Goal: Task Accomplishment & Management: Use online tool/utility

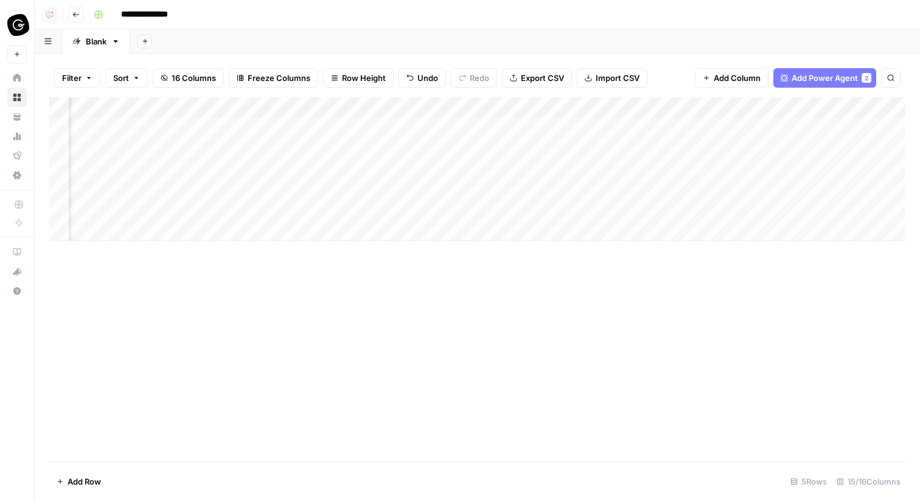
scroll to position [0, 1166]
click at [607, 130] on div "Add Column" at bounding box center [477, 169] width 856 height 144
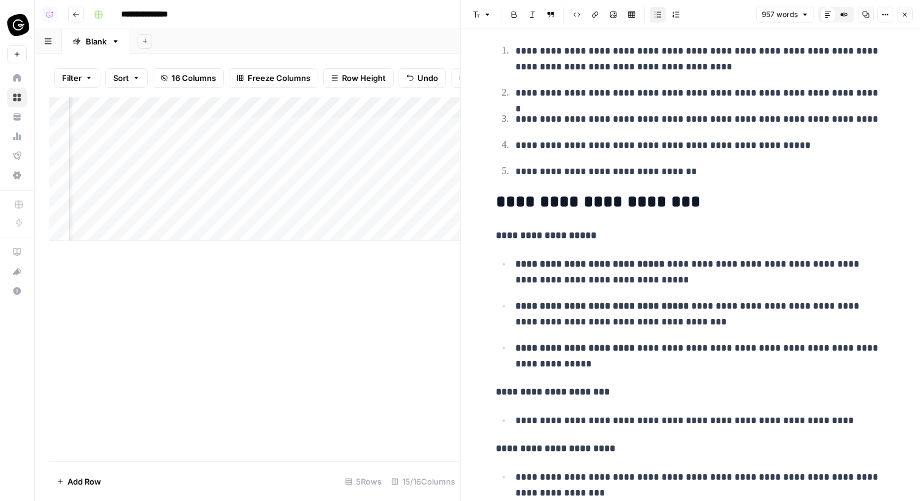
scroll to position [2116, 0]
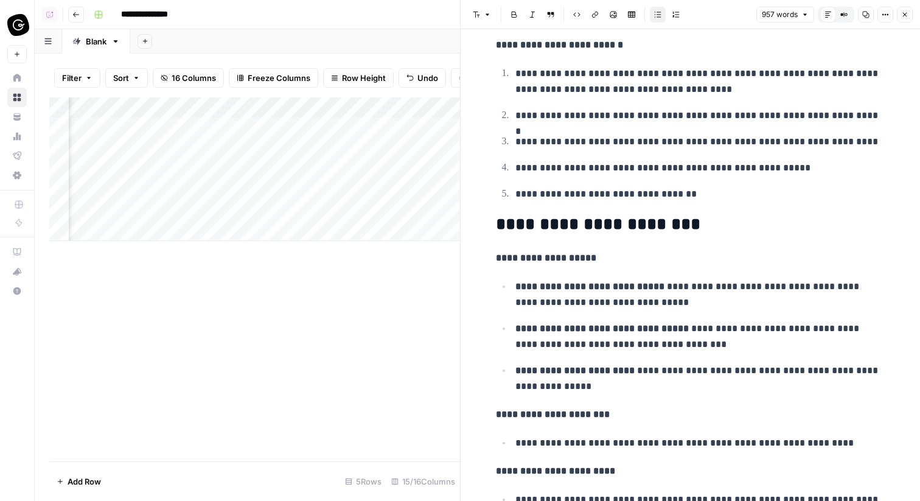
click at [905, 18] on icon "button" at bounding box center [904, 14] width 7 height 7
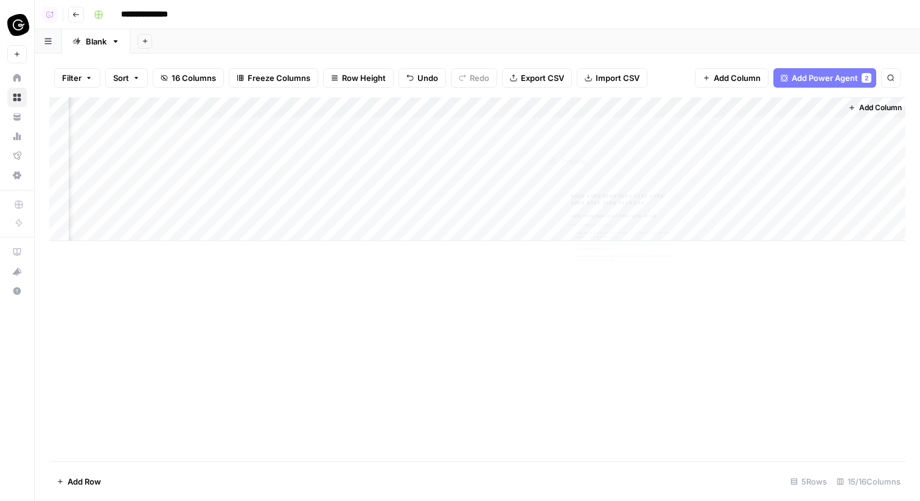
scroll to position [0, 1151]
click at [730, 127] on div "Add Column" at bounding box center [477, 169] width 856 height 144
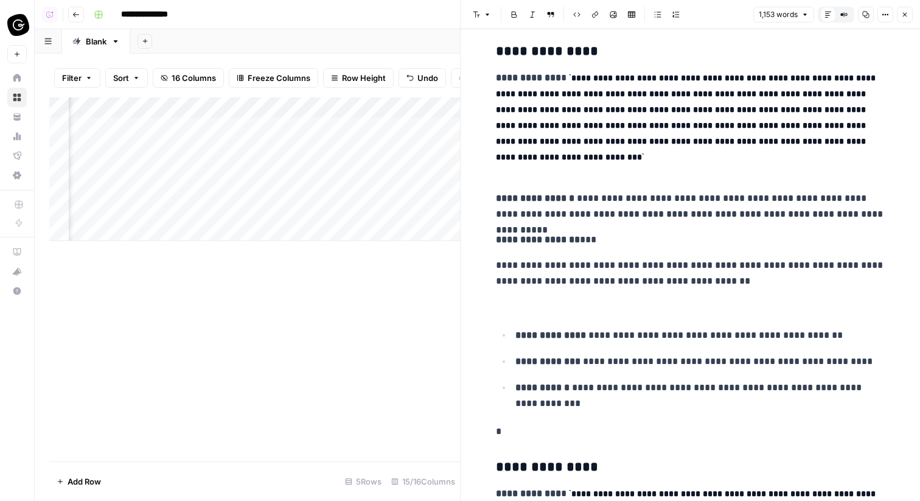
scroll to position [323, 0]
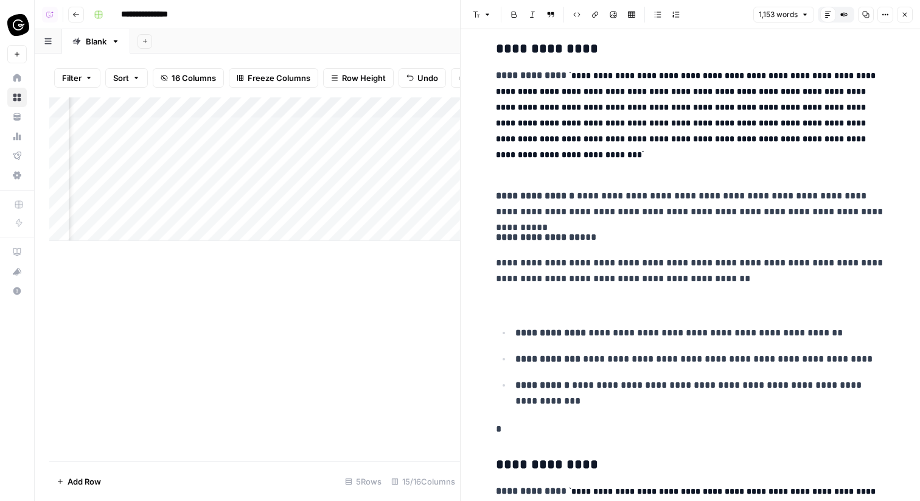
click at [907, 11] on icon "button" at bounding box center [904, 14] width 7 height 7
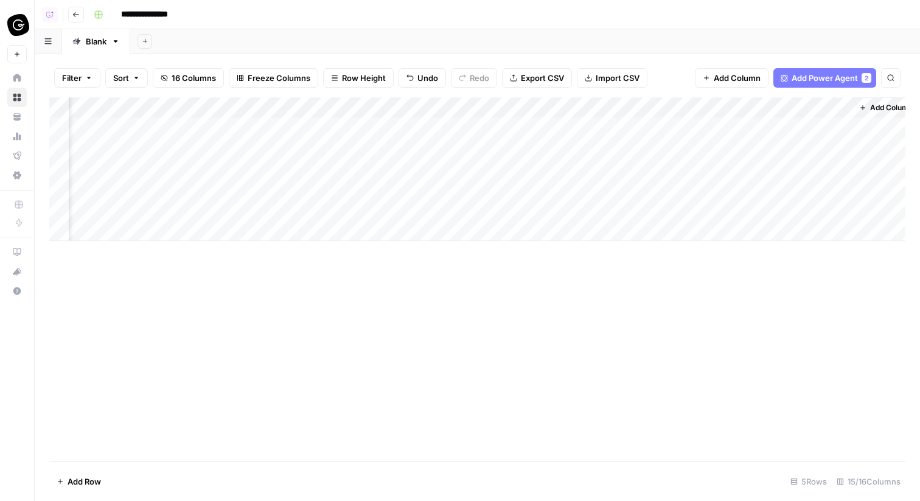
click at [494, 122] on div "Add Column" at bounding box center [477, 169] width 856 height 144
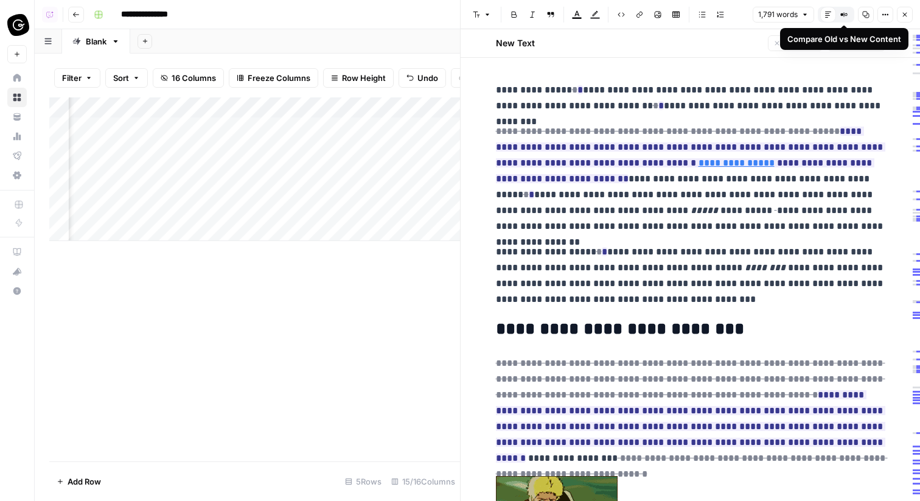
click at [846, 15] on icon "button" at bounding box center [846, 14] width 2 height 2
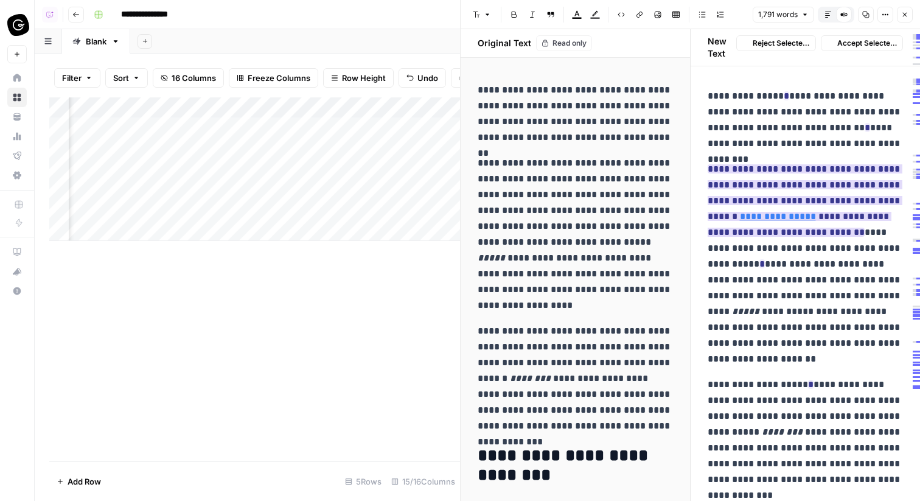
scroll to position [11, 0]
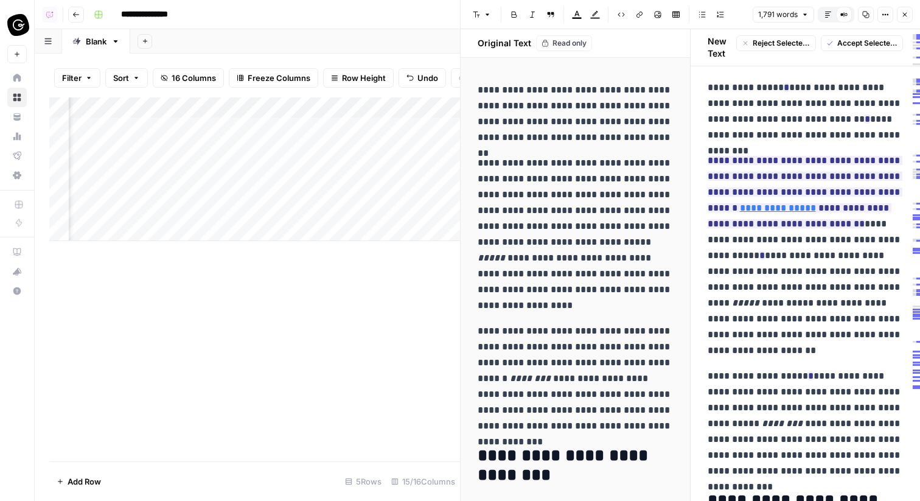
drag, startPoint x: 704, startPoint y: 180, endPoint x: 858, endPoint y: 240, distance: 165.3
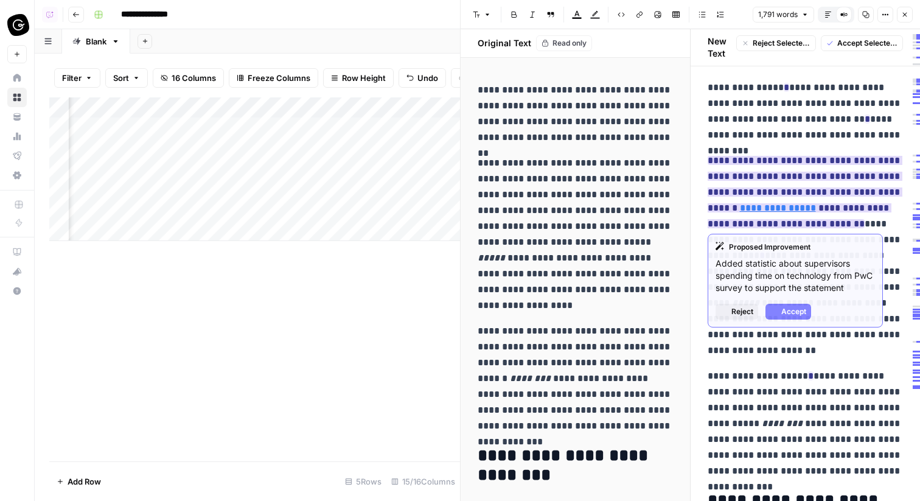
click at [809, 211] on link "**********" at bounding box center [778, 207] width 76 height 9
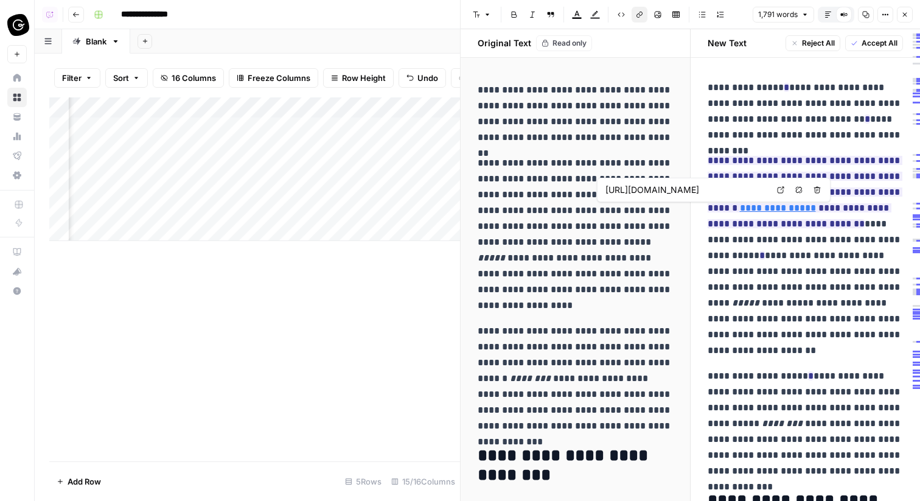
click at [752, 193] on input "[URL][DOMAIN_NAME]" at bounding box center [686, 190] width 162 height 12
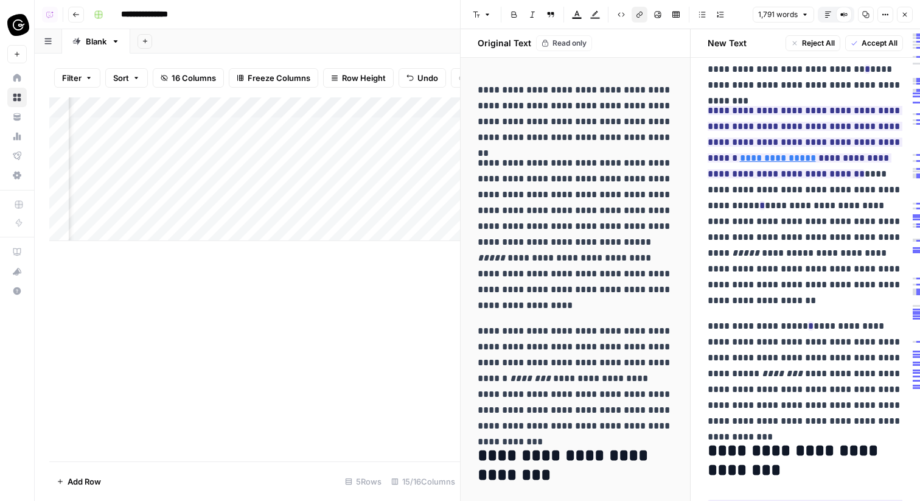
scroll to position [0, 0]
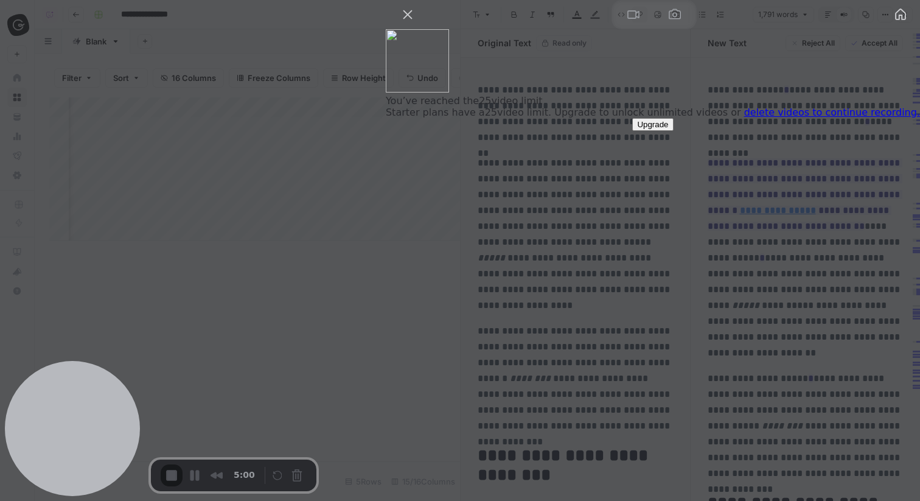
click at [630, 40] on div at bounding box center [460, 250] width 920 height 501
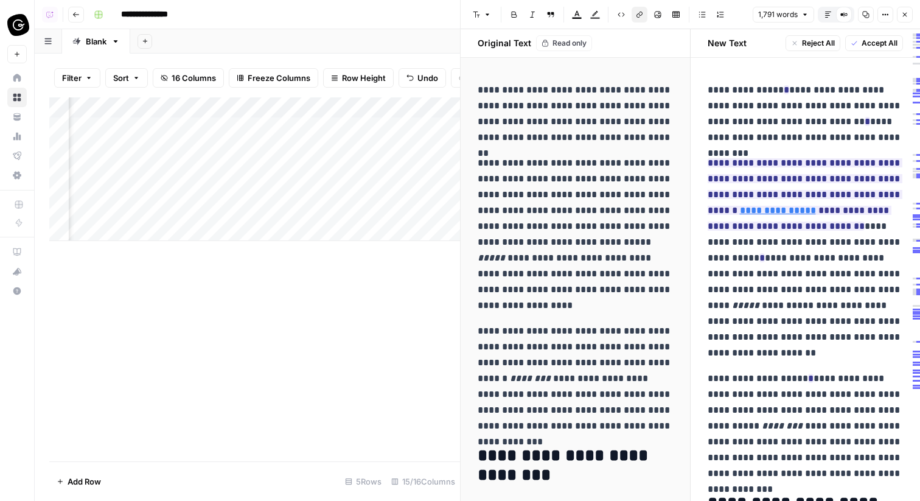
click at [907, 16] on icon "button" at bounding box center [904, 14] width 7 height 7
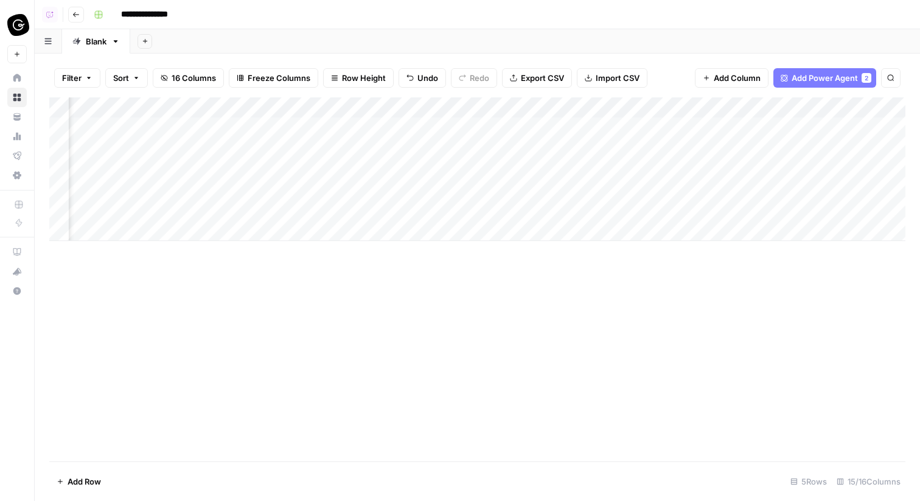
scroll to position [0, 1026]
click at [638, 128] on div "Add Column" at bounding box center [477, 169] width 856 height 144
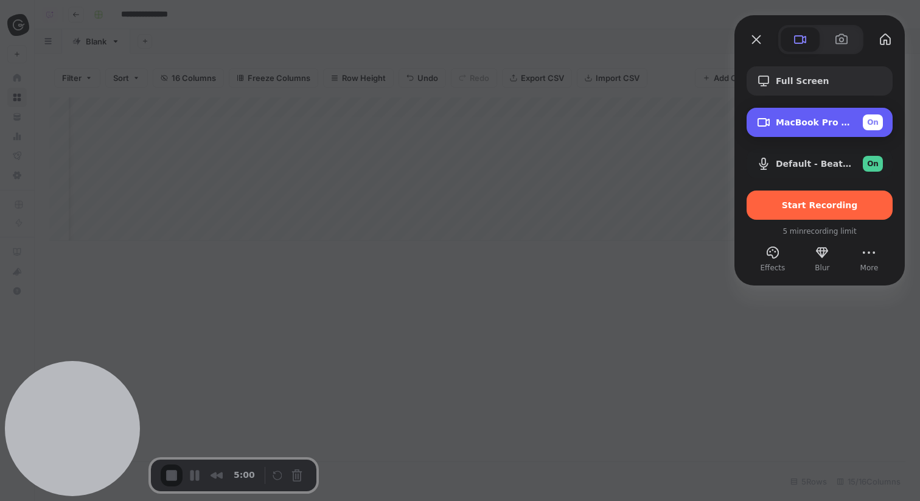
click at [825, 120] on span "MacBook Pro Camera (0000:0001)" at bounding box center [814, 122] width 77 height 10
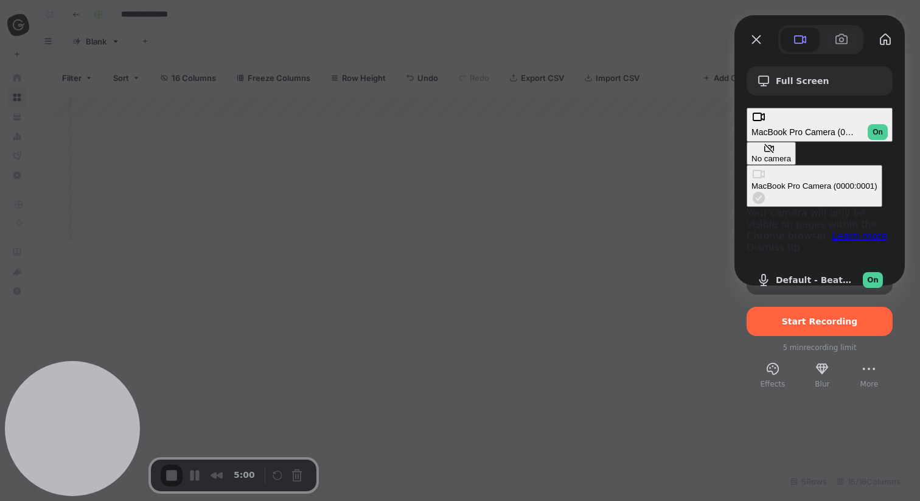
click at [747, 142] on button "No camera" at bounding box center [771, 153] width 49 height 23
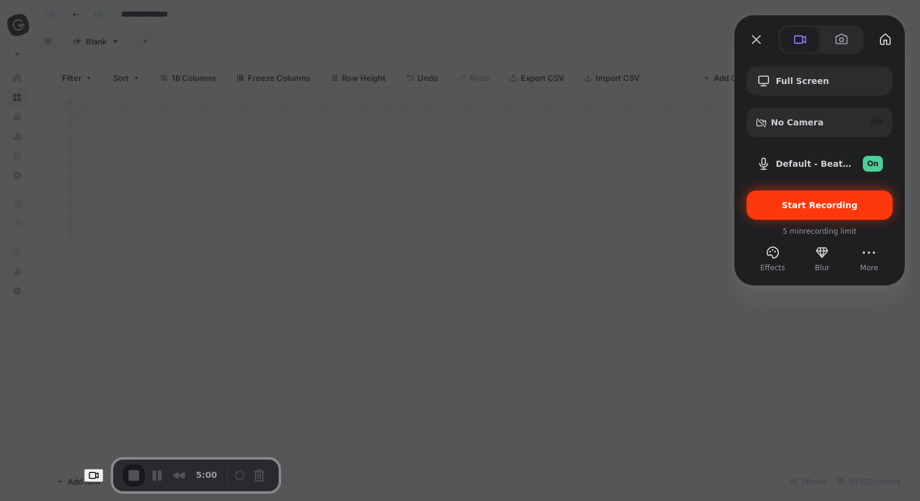
click at [780, 206] on span "Start Recording" at bounding box center [819, 205] width 127 height 10
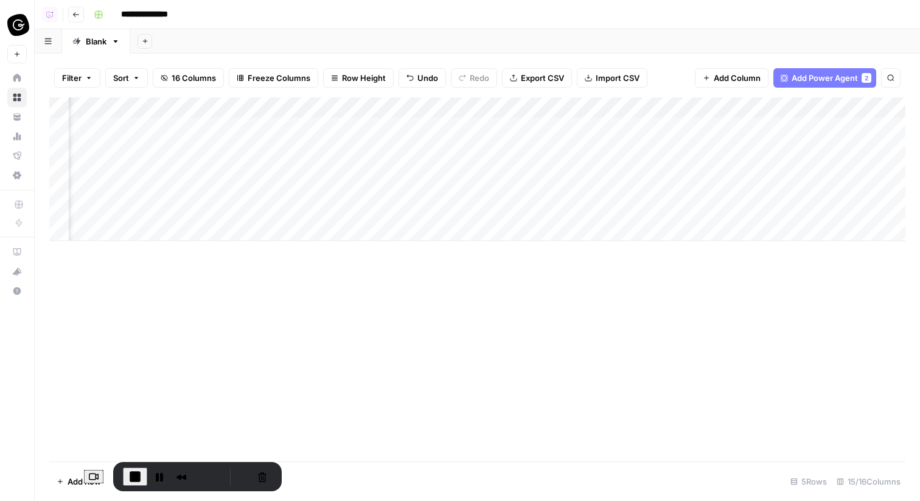
scroll to position [0, 537]
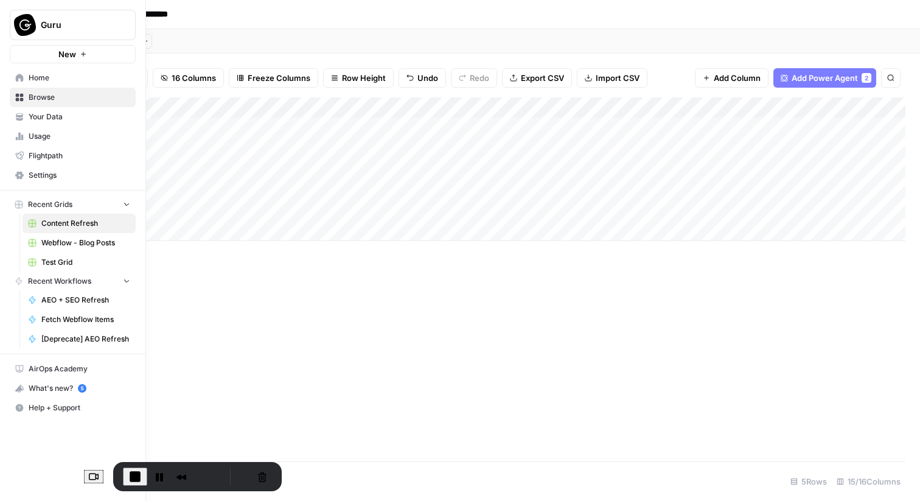
click at [21, 75] on icon at bounding box center [20, 78] width 8 height 8
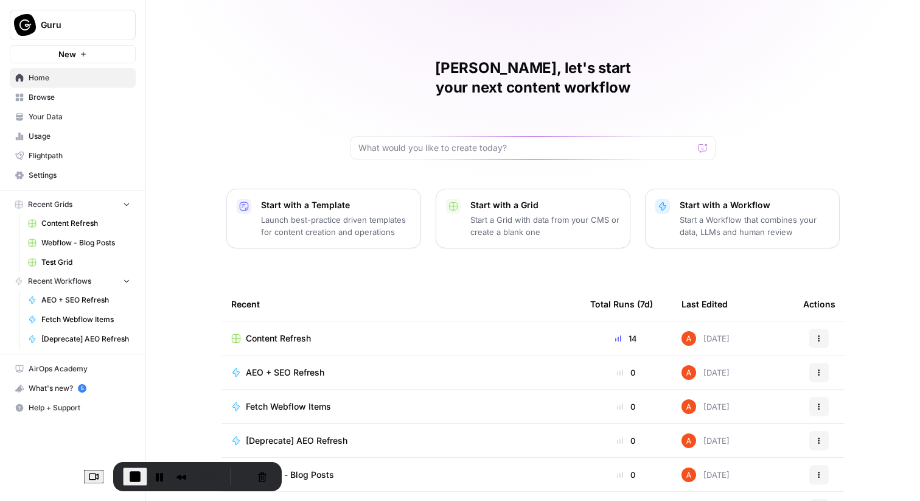
click at [74, 96] on span "Browse" at bounding box center [80, 97] width 102 height 11
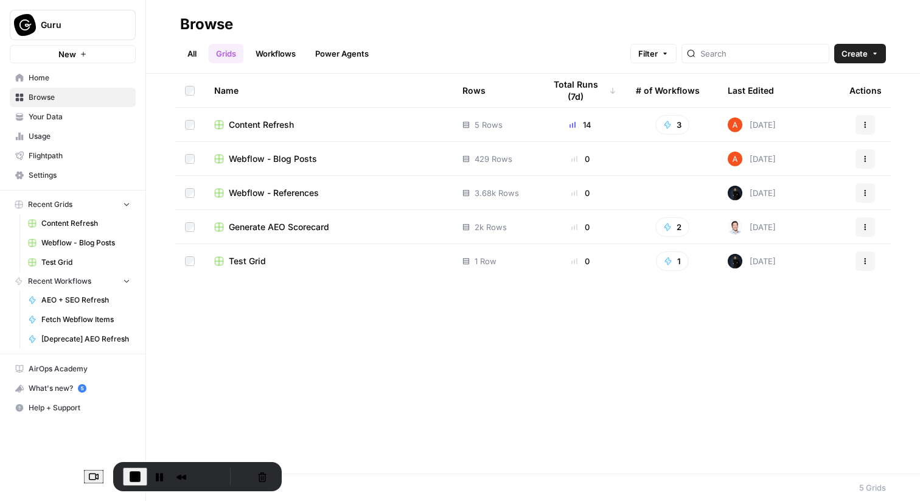
click at [286, 125] on span "Content Refresh" at bounding box center [261, 125] width 65 height 12
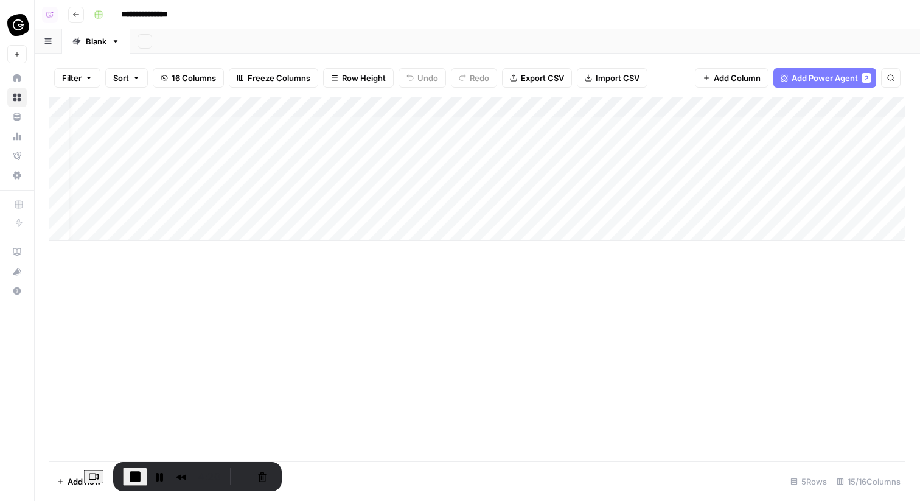
scroll to position [0, 16]
click at [438, 190] on div "Add Column" at bounding box center [477, 169] width 856 height 144
click at [216, 130] on div "Add Column" at bounding box center [477, 169] width 856 height 144
click at [214, 130] on div "Add Column" at bounding box center [477, 169] width 856 height 144
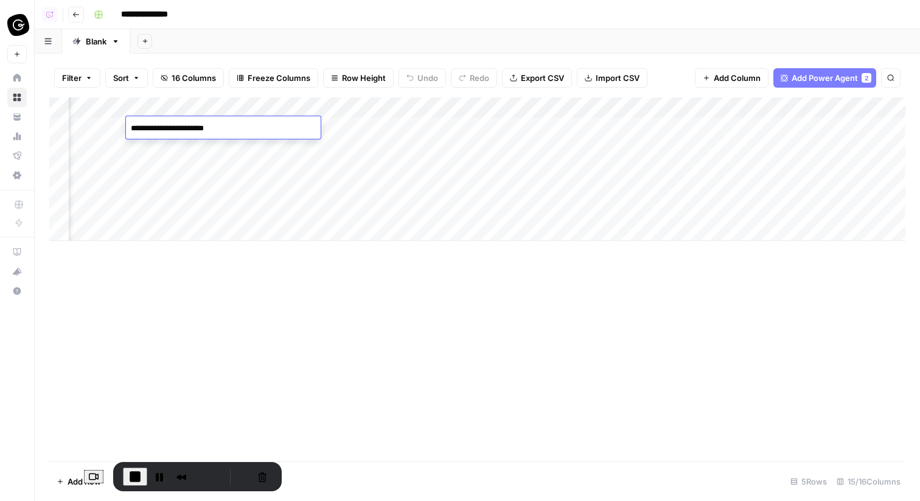
click at [285, 164] on div "Add Column" at bounding box center [477, 169] width 856 height 144
click at [279, 148] on div "Add Column" at bounding box center [477, 169] width 856 height 144
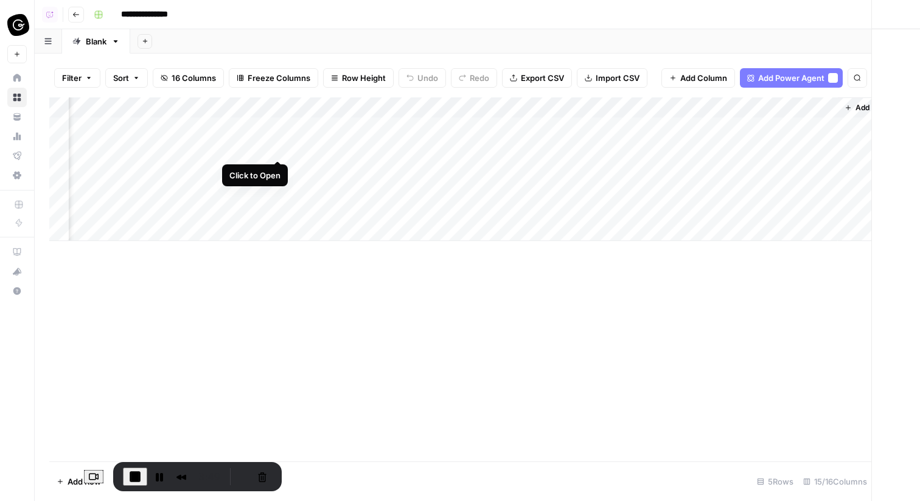
scroll to position [0, 1160]
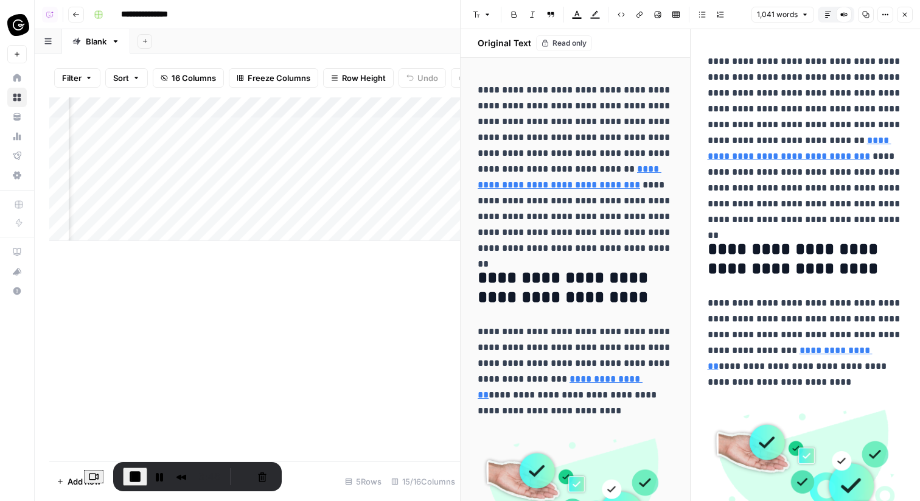
click at [902, 14] on icon "button" at bounding box center [904, 14] width 7 height 7
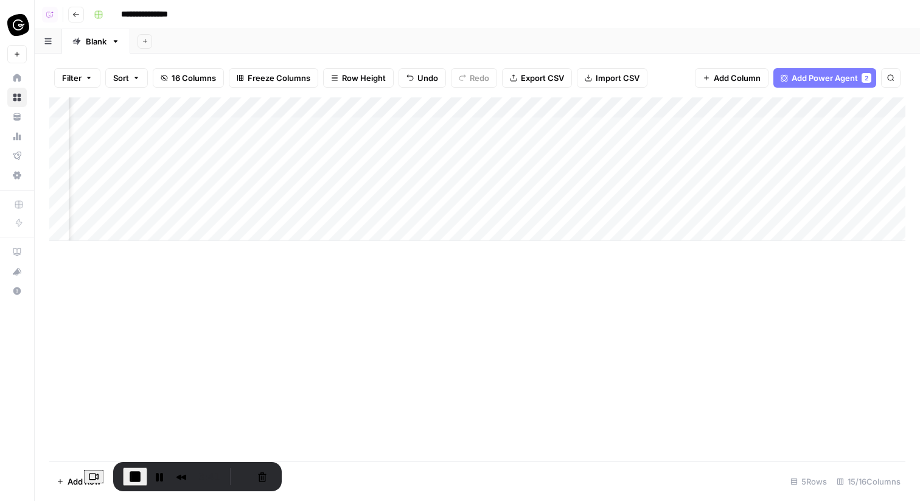
scroll to position [0, 479]
click at [591, 192] on div "Add Column" at bounding box center [477, 169] width 856 height 144
click at [566, 190] on div "Add Column" at bounding box center [477, 169] width 856 height 144
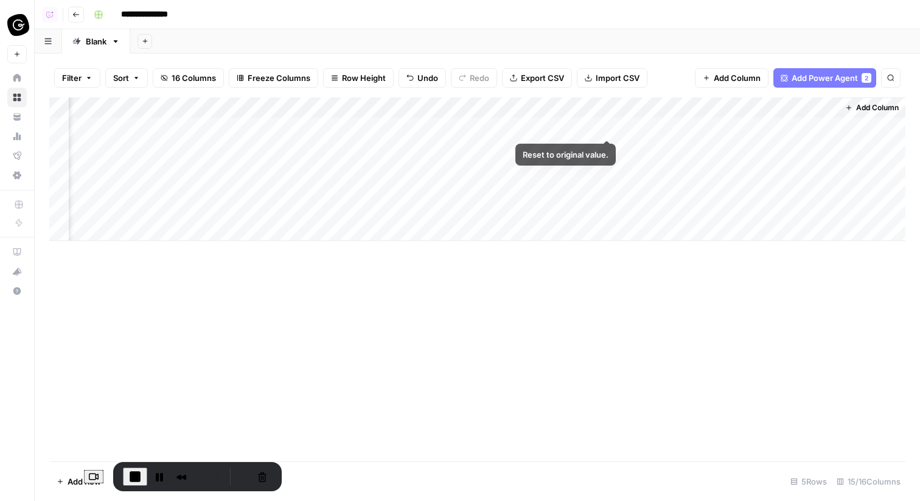
click at [605, 125] on div "Add Column" at bounding box center [477, 169] width 856 height 144
click at [715, 126] on div "Add Column" at bounding box center [477, 169] width 856 height 144
click at [604, 125] on div "Add Column" at bounding box center [477, 169] width 856 height 144
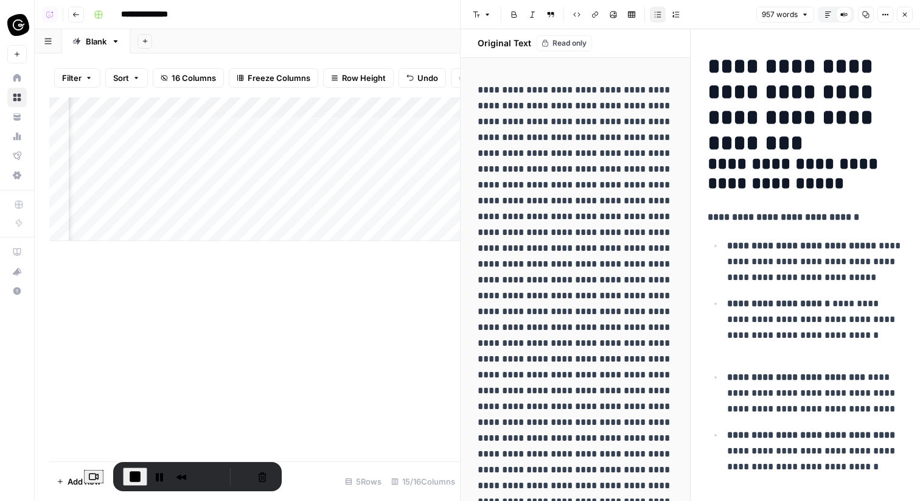
click at [828, 13] on icon "button" at bounding box center [828, 15] width 6 height 6
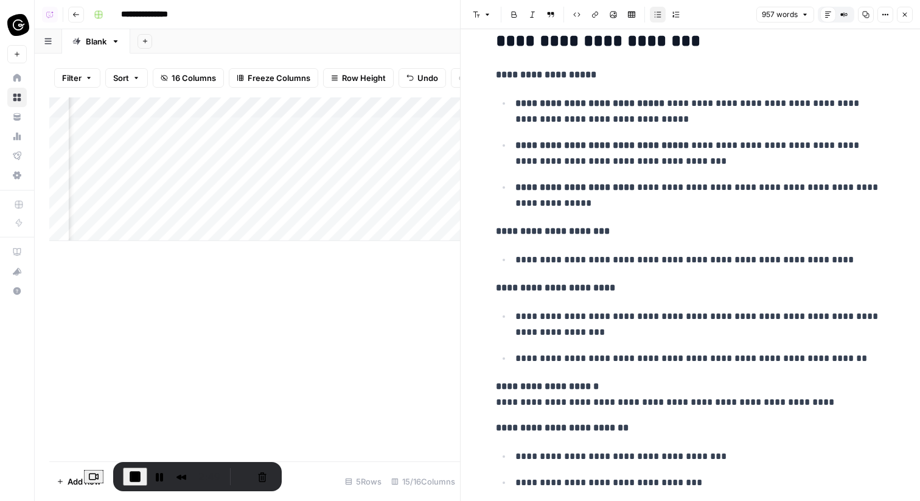
scroll to position [2295, 0]
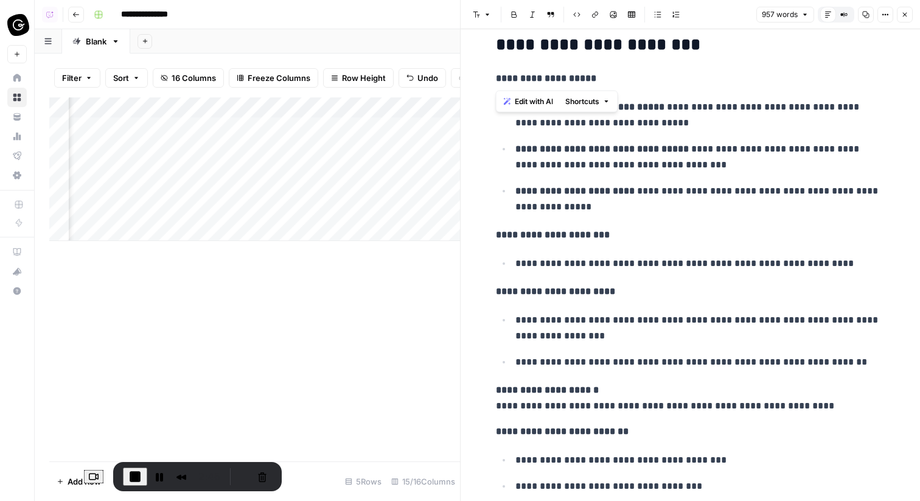
drag, startPoint x: 519, startPoint y: 47, endPoint x: 679, endPoint y: 56, distance: 159.7
click at [655, 174] on ul "**********" at bounding box center [690, 157] width 389 height 116
click at [899, 16] on button "Close" at bounding box center [905, 15] width 16 height 16
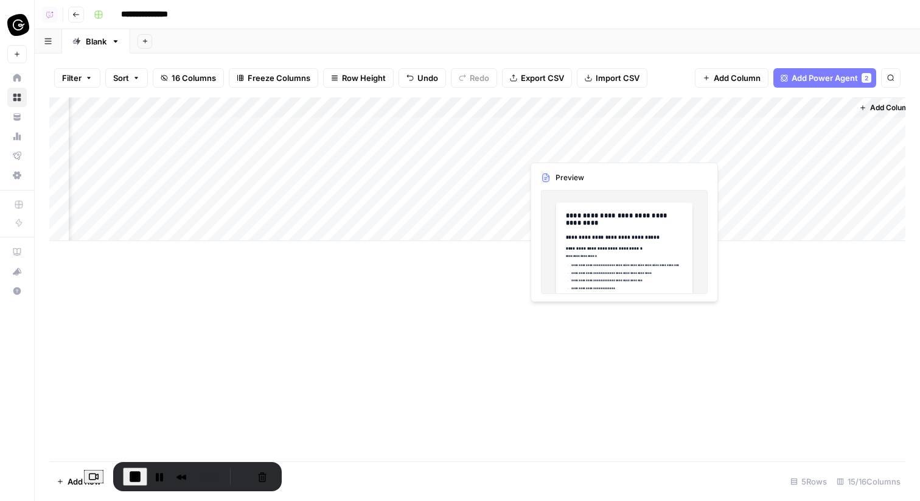
scroll to position [0, 1166]
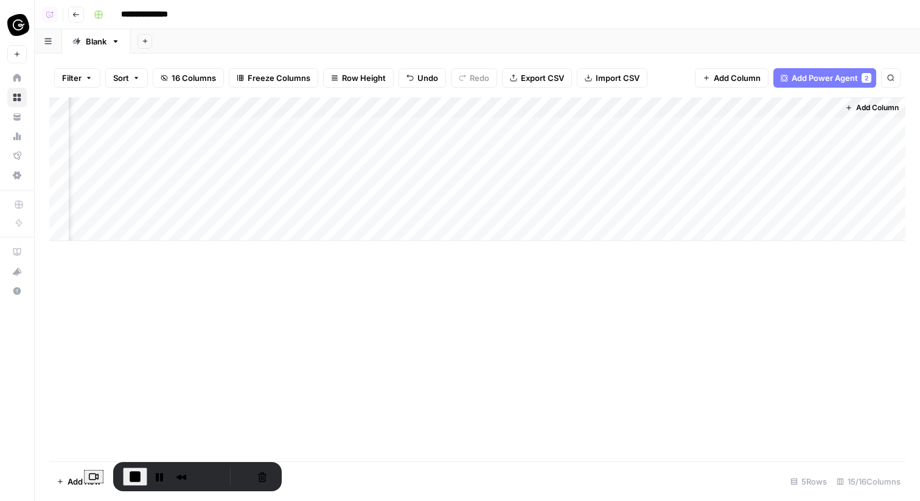
click at [713, 127] on div "Add Column" at bounding box center [477, 169] width 856 height 144
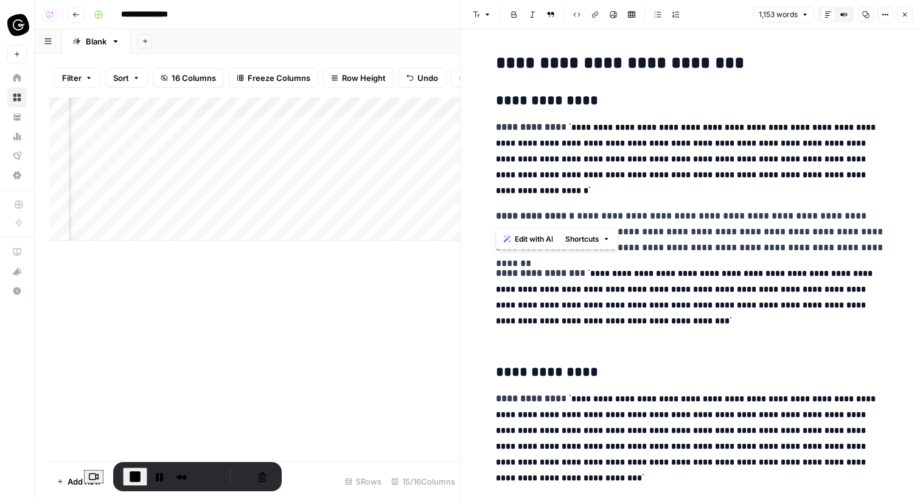
drag, startPoint x: 604, startPoint y: 128, endPoint x: 815, endPoint y: 200, distance: 222.5
click at [702, 302] on code "**********" at bounding box center [686, 297] width 380 height 56
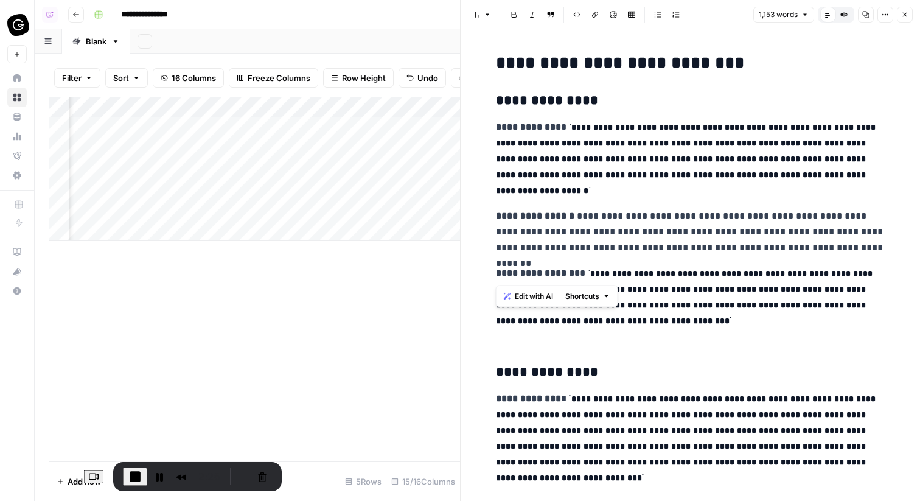
drag, startPoint x: 585, startPoint y: 212, endPoint x: 879, endPoint y: 257, distance: 297.4
click at [848, 254] on p "**********" at bounding box center [690, 231] width 389 height 47
drag, startPoint x: 754, startPoint y: 230, endPoint x: 813, endPoint y: 235, distance: 59.2
click at [813, 235] on p "**********" at bounding box center [690, 231] width 389 height 47
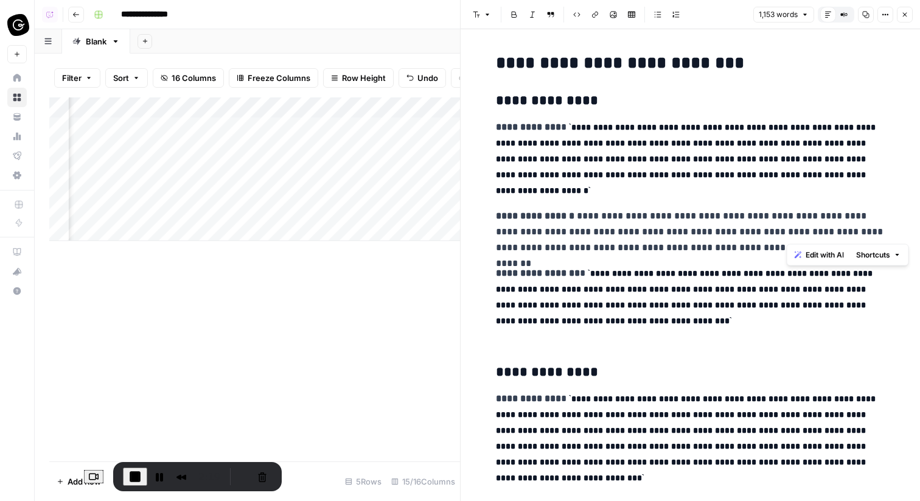
drag, startPoint x: 786, startPoint y: 233, endPoint x: 717, endPoint y: 235, distance: 68.2
click at [717, 235] on p "**********" at bounding box center [690, 231] width 389 height 47
click at [675, 241] on p "**********" at bounding box center [690, 231] width 389 height 47
drag, startPoint x: 658, startPoint y: 243, endPoint x: 853, endPoint y: 248, distance: 194.2
click at [853, 248] on p "**********" at bounding box center [690, 231] width 389 height 47
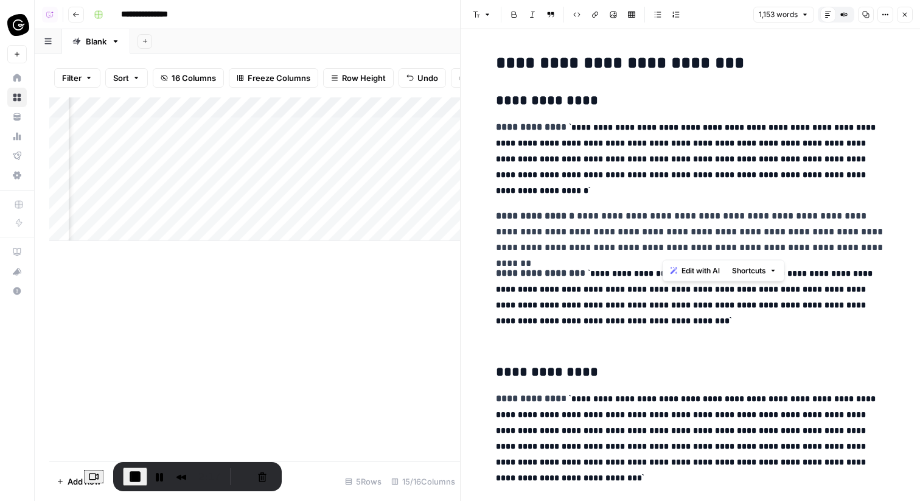
click at [853, 248] on p "**********" at bounding box center [690, 231] width 389 height 47
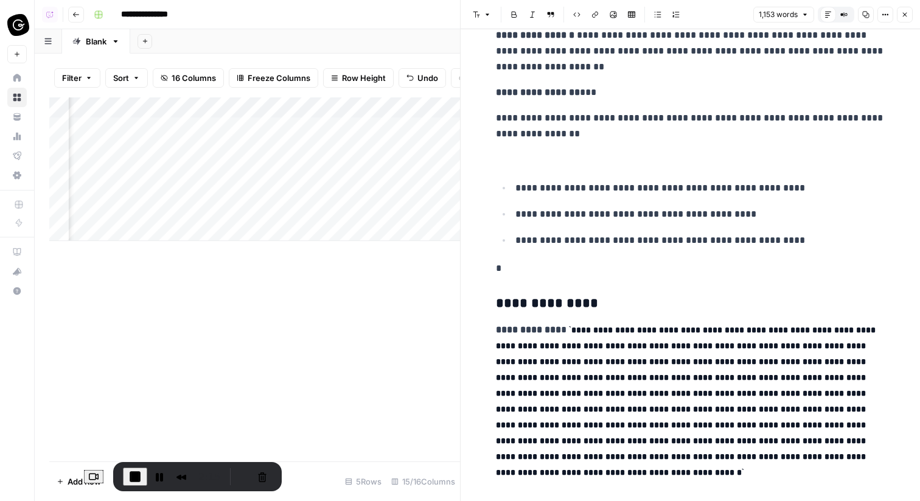
scroll to position [989, 0]
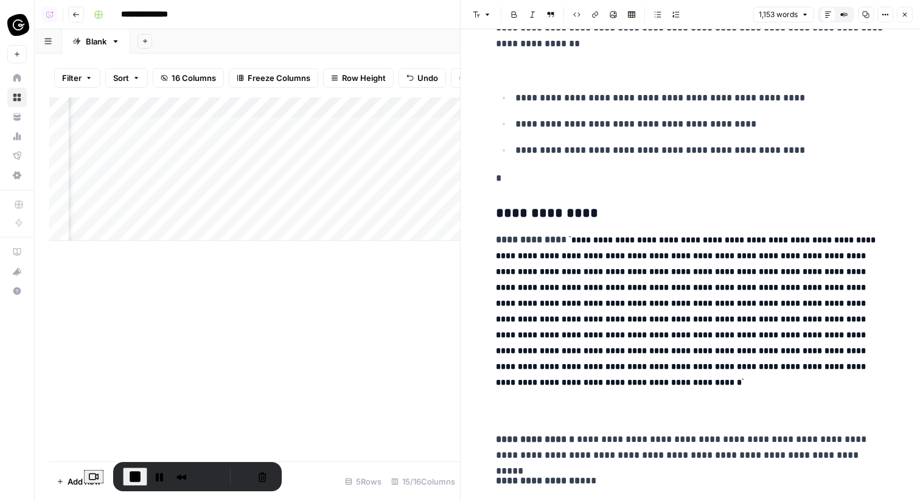
click at [899, 10] on button "Close" at bounding box center [905, 15] width 16 height 16
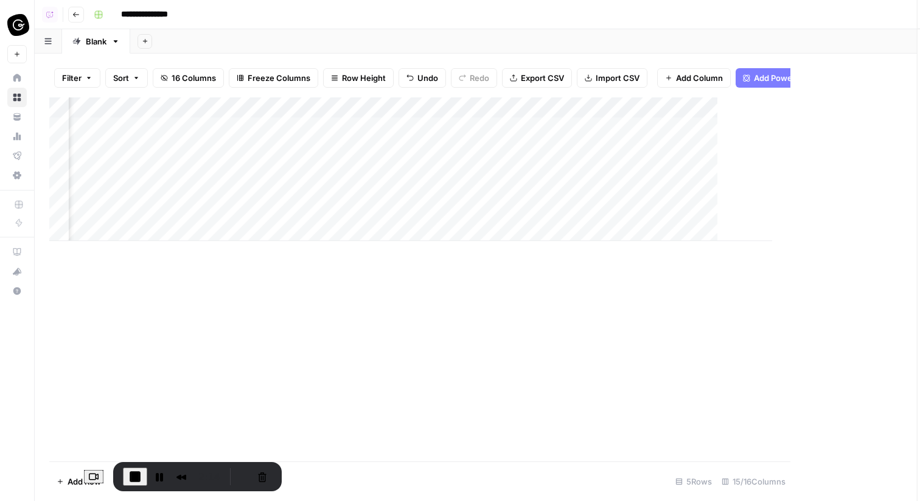
scroll to position [0, 1151]
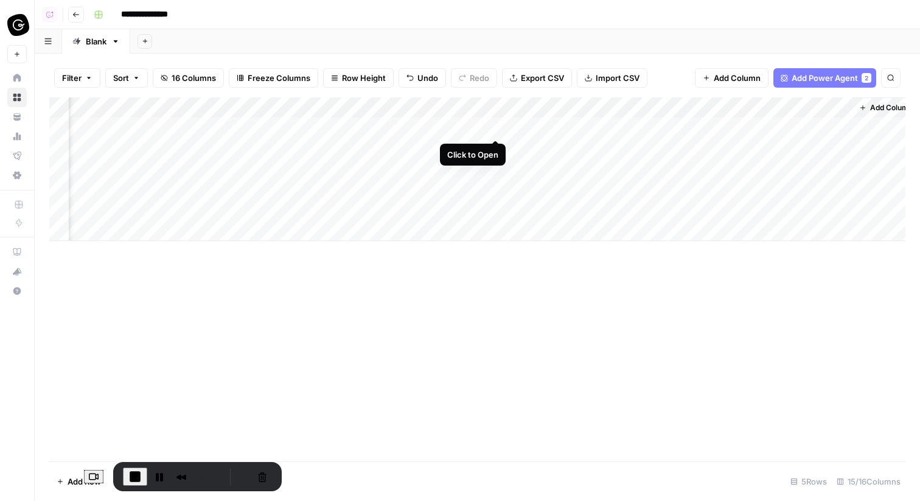
click at [494, 127] on div "Add Column" at bounding box center [477, 169] width 856 height 144
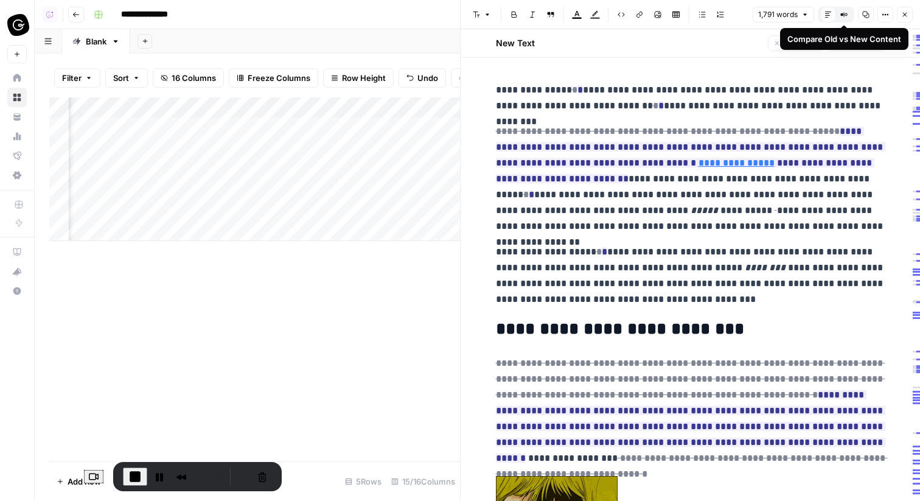
click at [841, 19] on button "Compare Old vs New Content" at bounding box center [844, 15] width 16 height 16
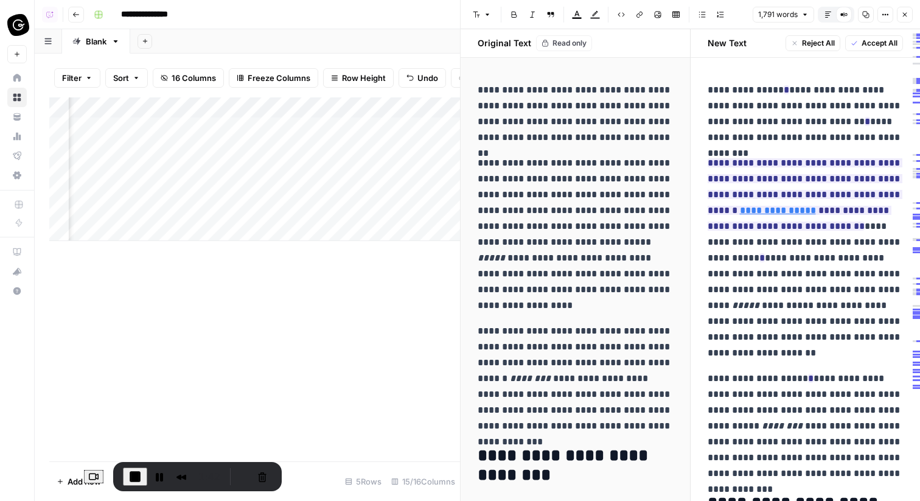
drag, startPoint x: 473, startPoint y: 88, endPoint x: 634, endPoint y: 378, distance: 331.8
click at [736, 292] on p "**********" at bounding box center [806, 258] width 196 height 206
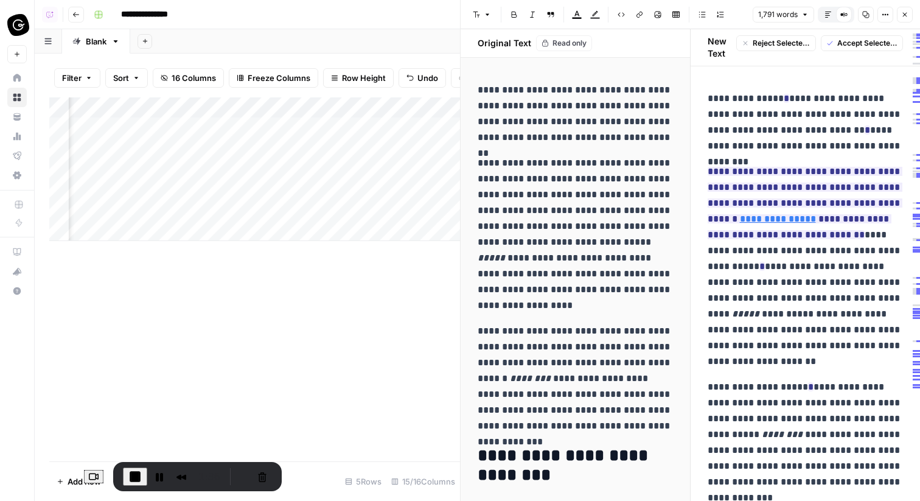
drag, startPoint x: 722, startPoint y: 142, endPoint x: 897, endPoint y: 237, distance: 198.8
click at [832, 264] on p "**********" at bounding box center [806, 267] width 196 height 206
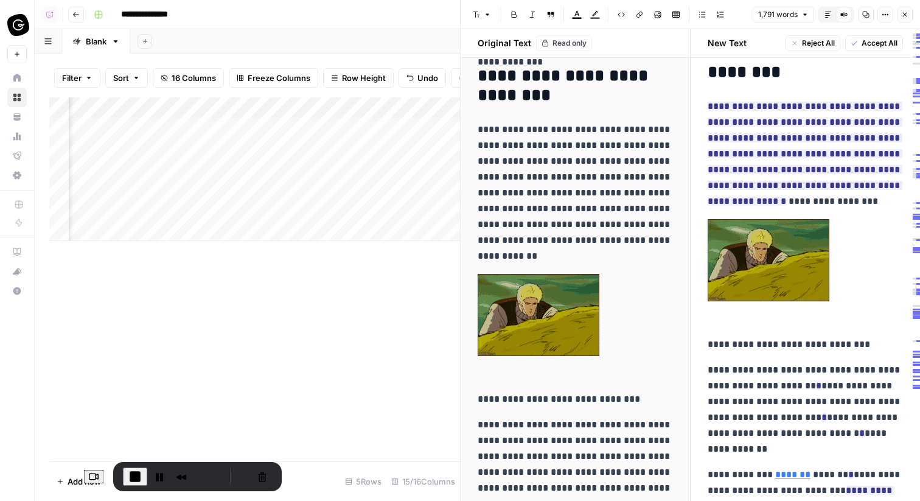
scroll to position [365, 0]
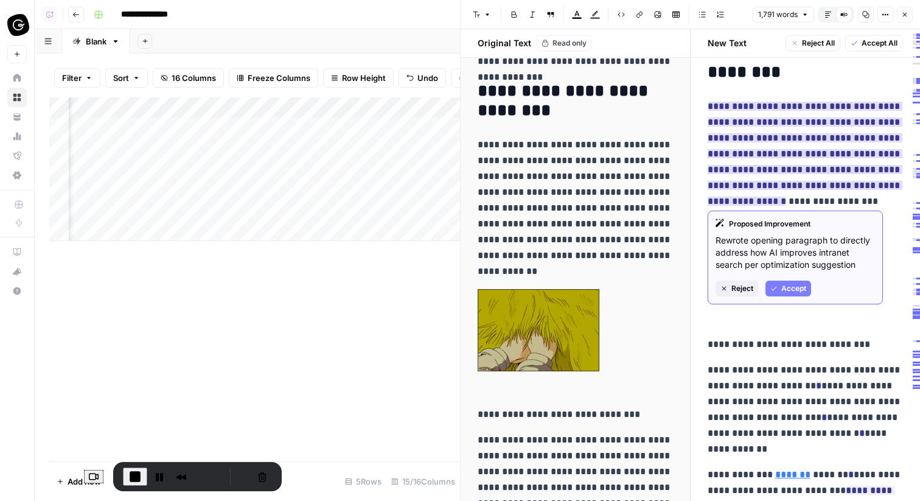
click at [747, 287] on span "Reject" at bounding box center [742, 288] width 22 height 11
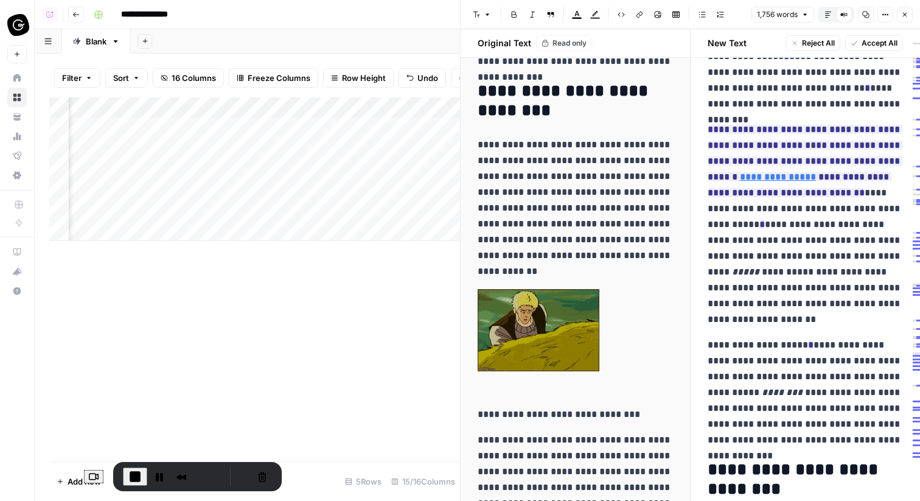
scroll to position [0, 0]
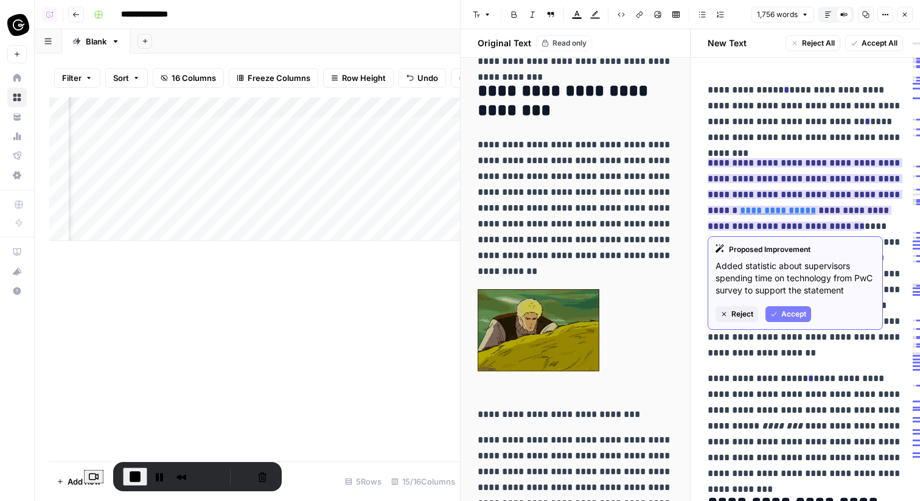
click at [777, 310] on icon "button" at bounding box center [773, 313] width 7 height 7
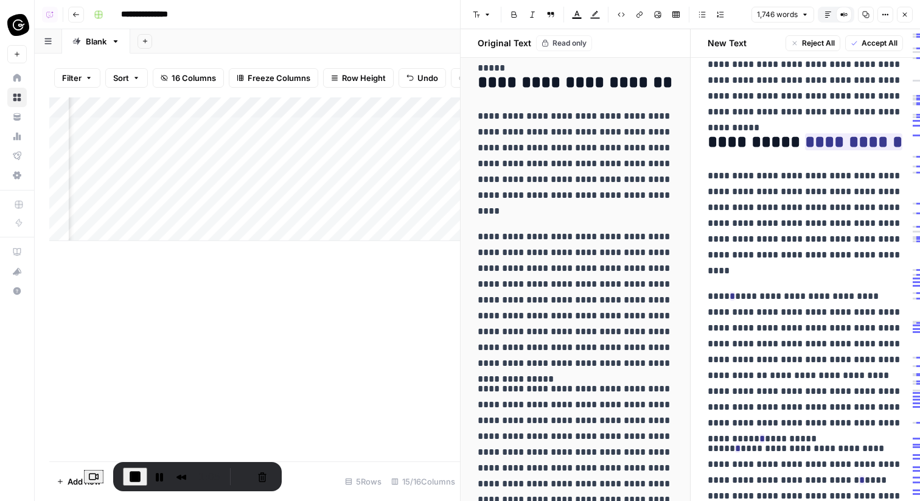
scroll to position [2141, 0]
click at [778, 132] on h2 "**********" at bounding box center [806, 141] width 196 height 19
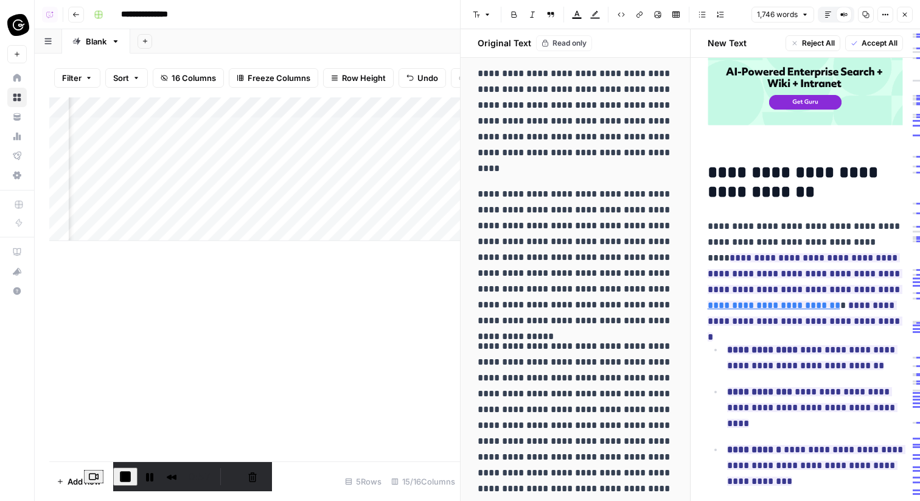
scroll to position [2724, 0]
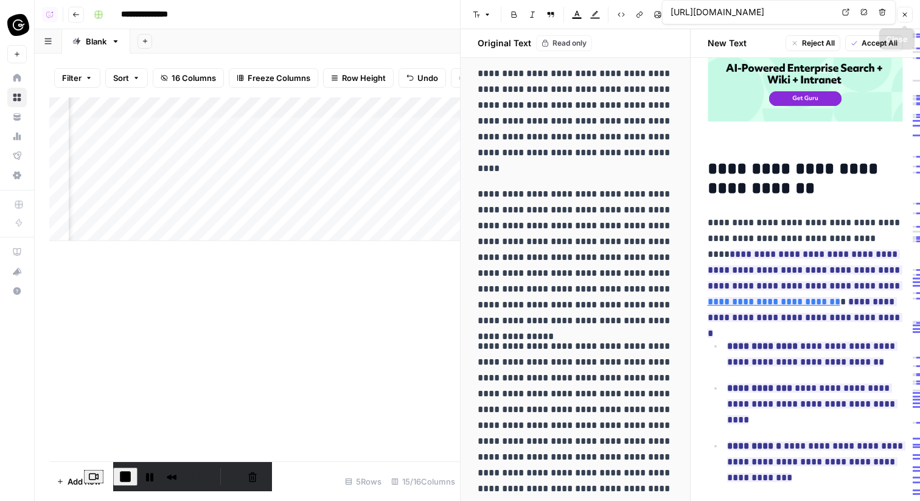
click at [908, 12] on icon "button" at bounding box center [904, 14] width 7 height 7
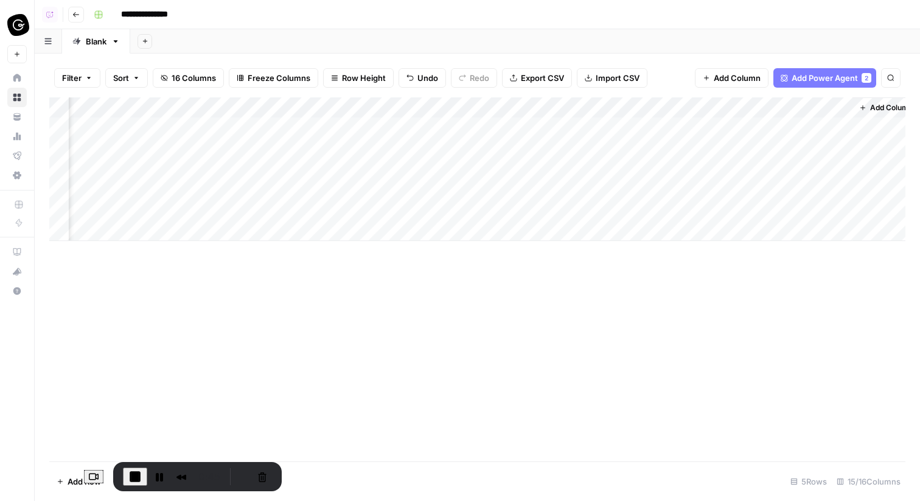
click at [128, 476] on span "End Recording" at bounding box center [135, 476] width 15 height 15
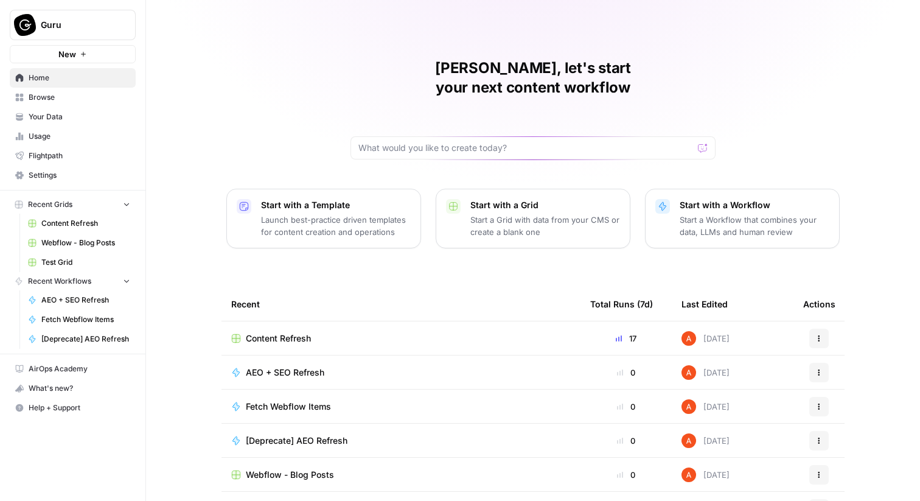
click at [270, 321] on td "Content Refresh" at bounding box center [401, 337] width 359 height 33
click at [277, 332] on span "Content Refresh" at bounding box center [278, 338] width 65 height 12
